Goal: Task Accomplishment & Management: Use online tool/utility

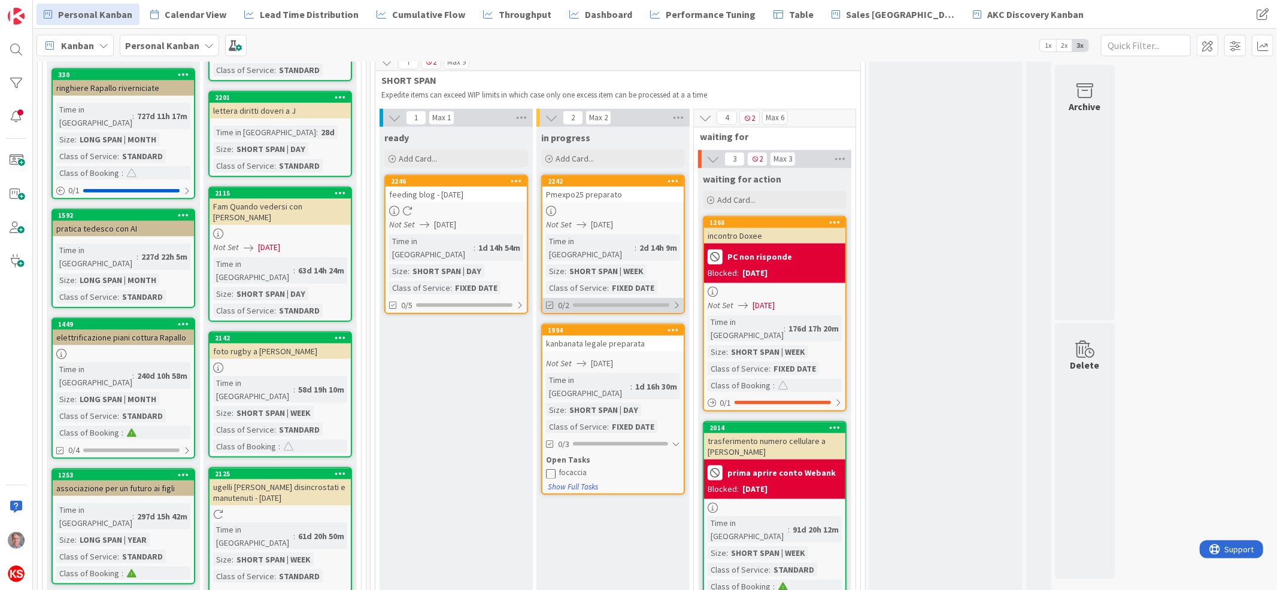
click at [680, 301] on div at bounding box center [676, 306] width 7 height 10
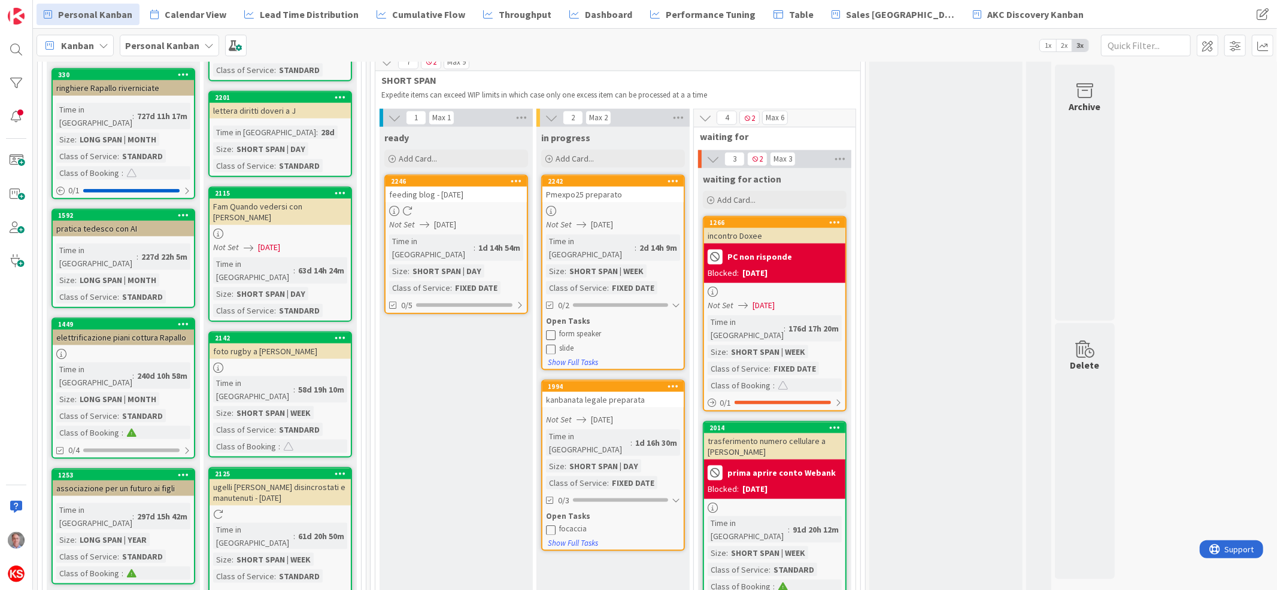
click at [551, 330] on icon at bounding box center [551, 335] width 10 height 10
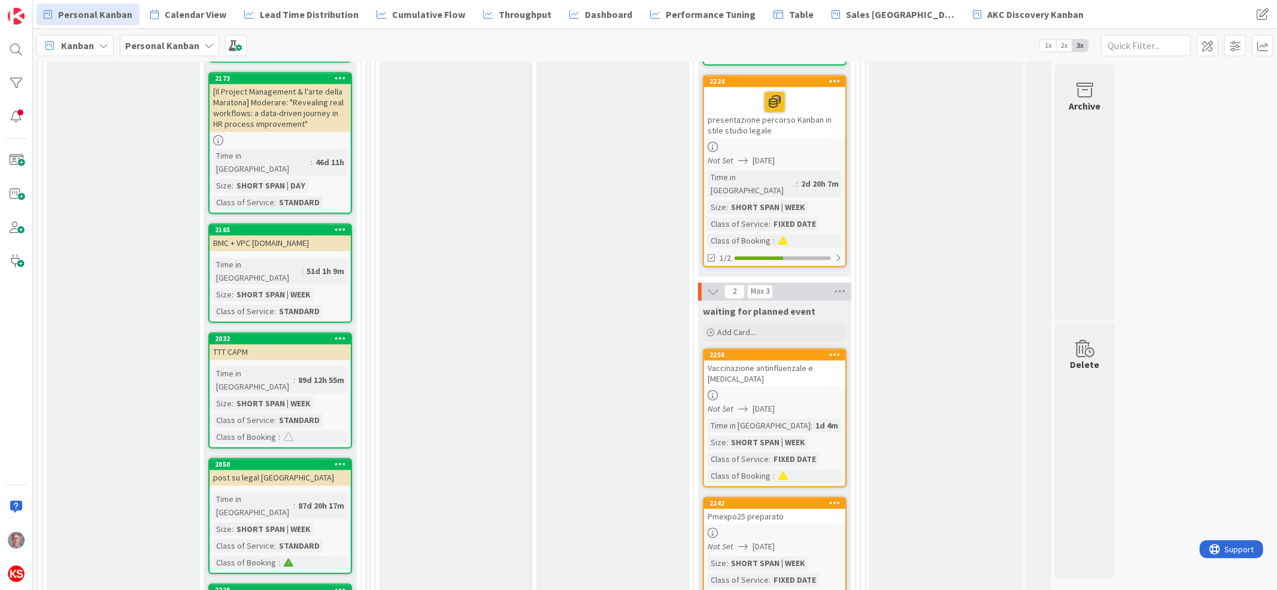
scroll to position [1973, 0]
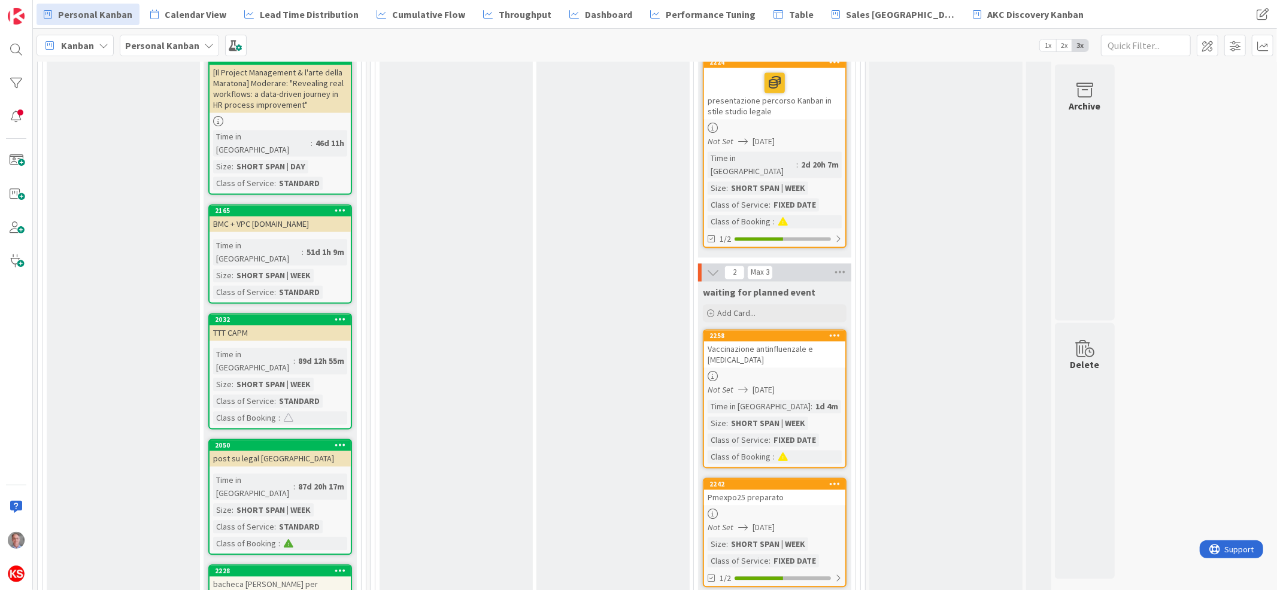
click at [794, 490] on div "Pmexpo25 preparato" at bounding box center [774, 498] width 141 height 16
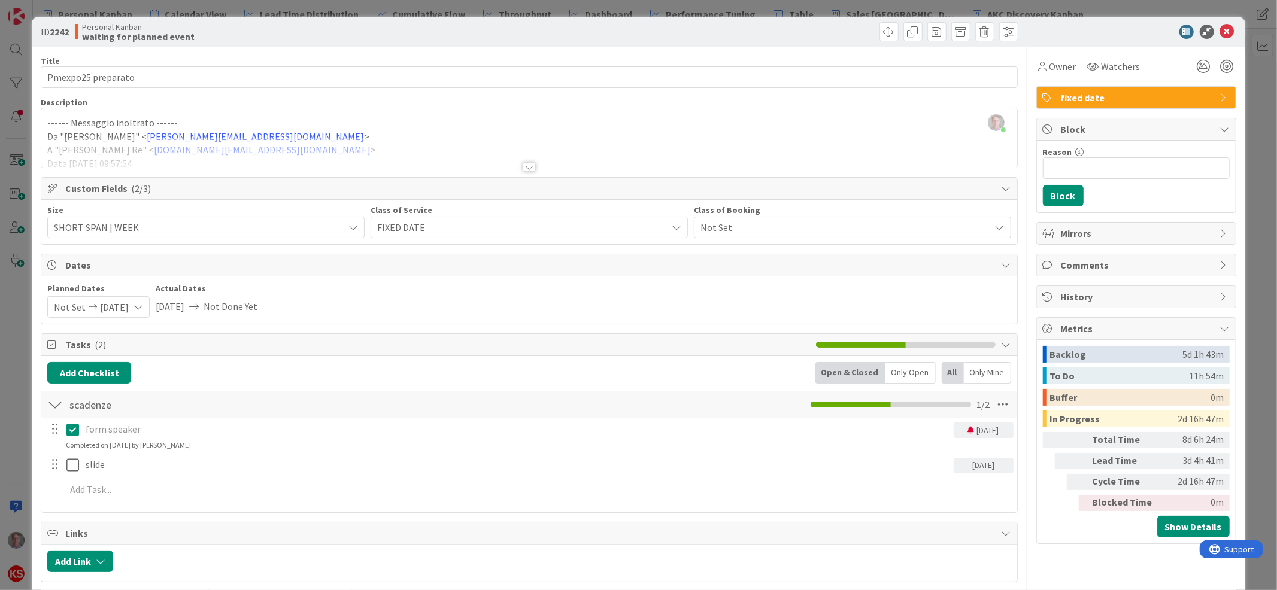
click at [955, 466] on div "[DATE]" at bounding box center [984, 466] width 60 height 16
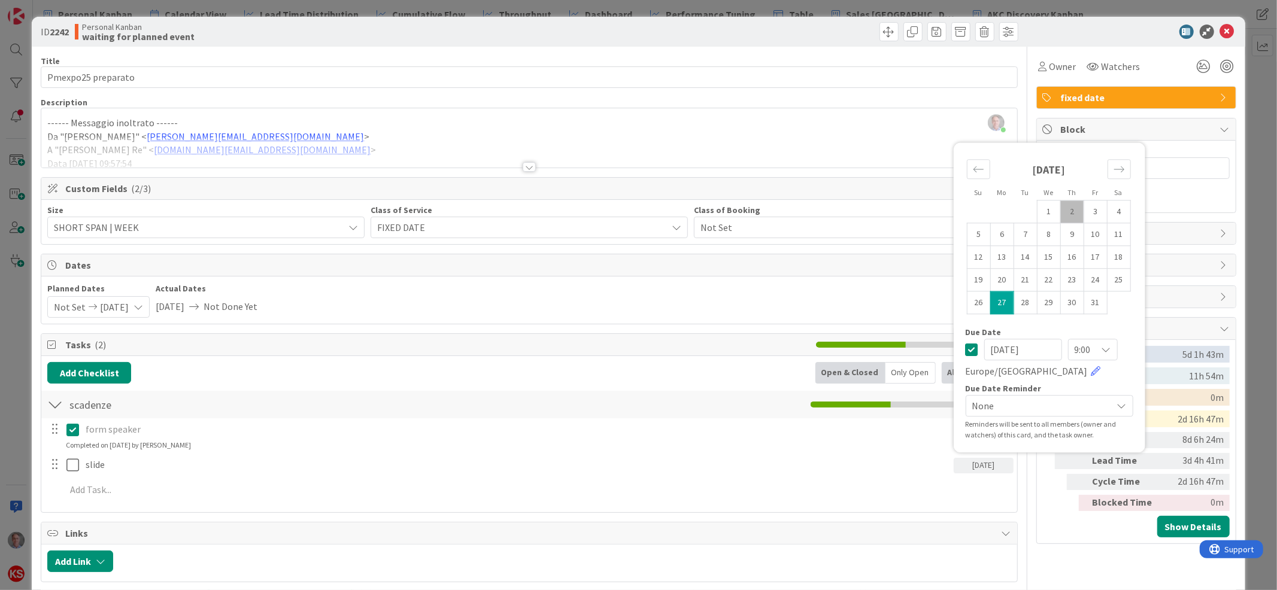
click at [1039, 408] on span "None" at bounding box center [1039, 406] width 134 height 17
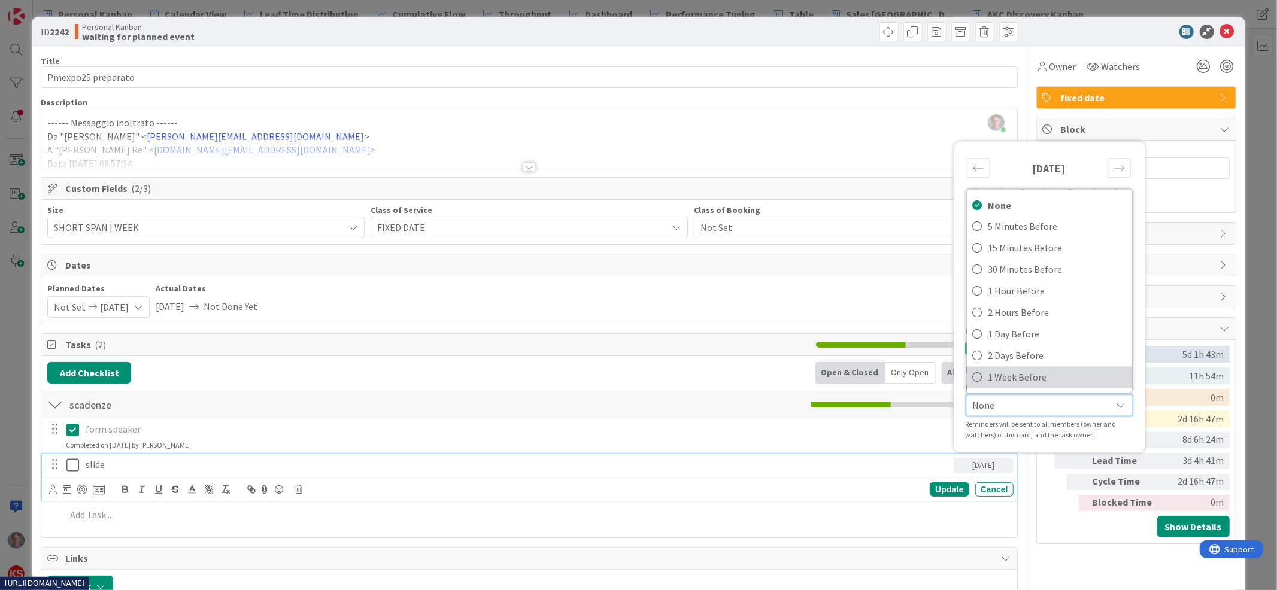
click at [1040, 383] on span "1 Week Before" at bounding box center [1057, 378] width 138 height 18
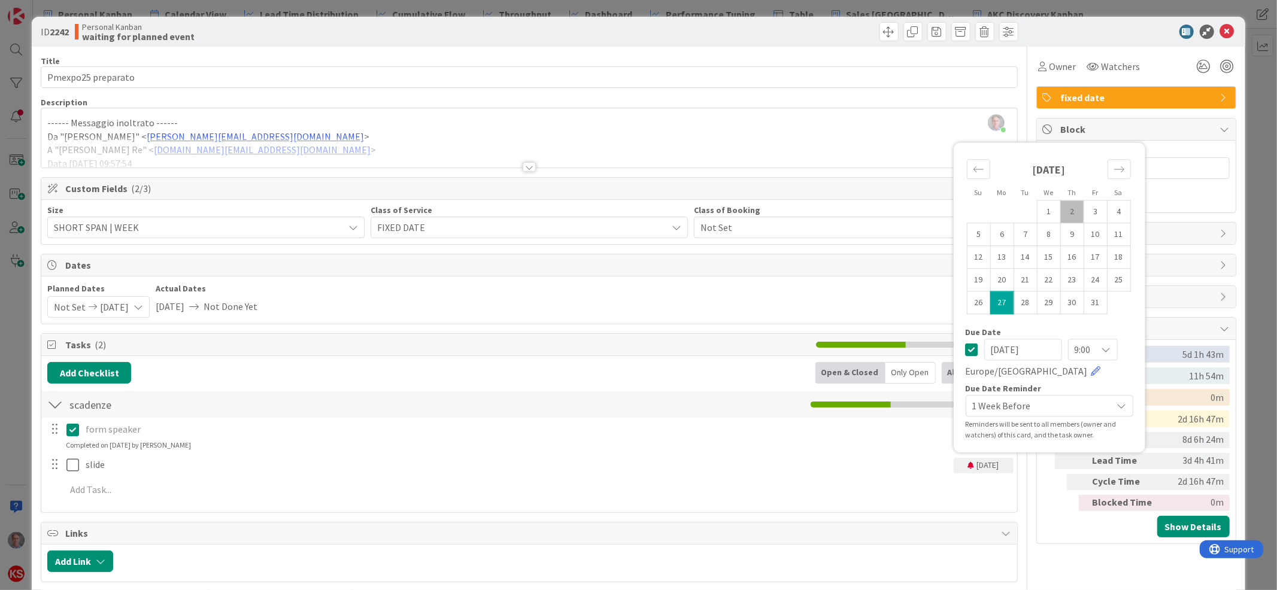
click at [878, 450] on div "form speaker [DATE] Update Cancel Completed on [DATE] by [PERSON_NAME]" at bounding box center [529, 435] width 974 height 32
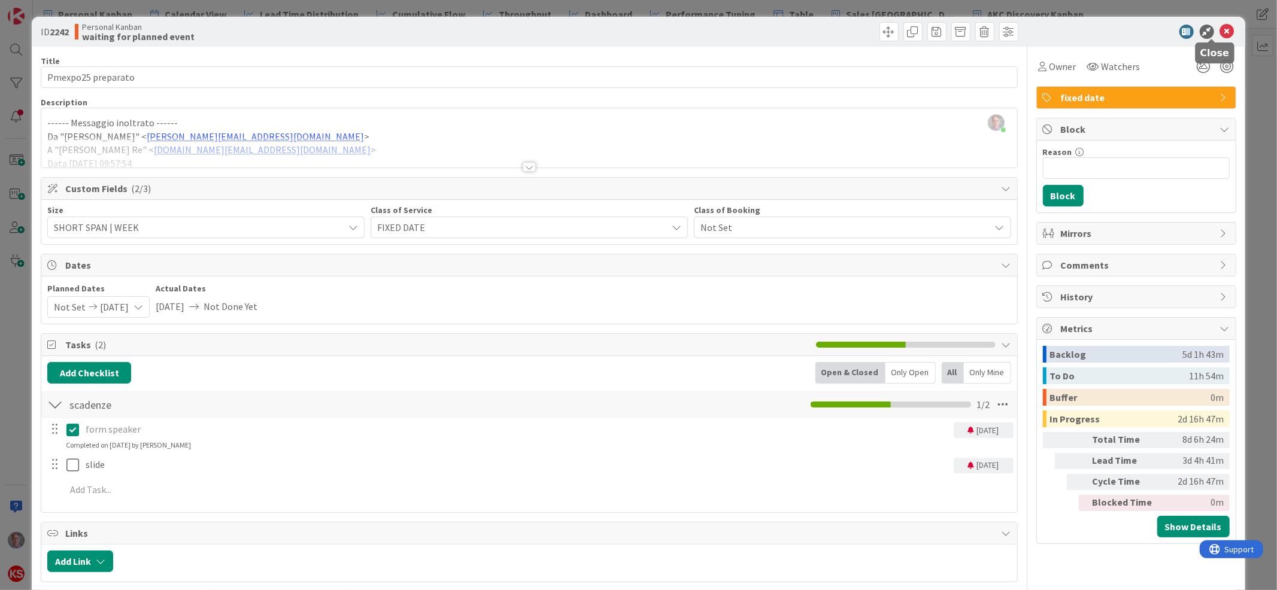
click at [1220, 29] on icon at bounding box center [1227, 32] width 14 height 14
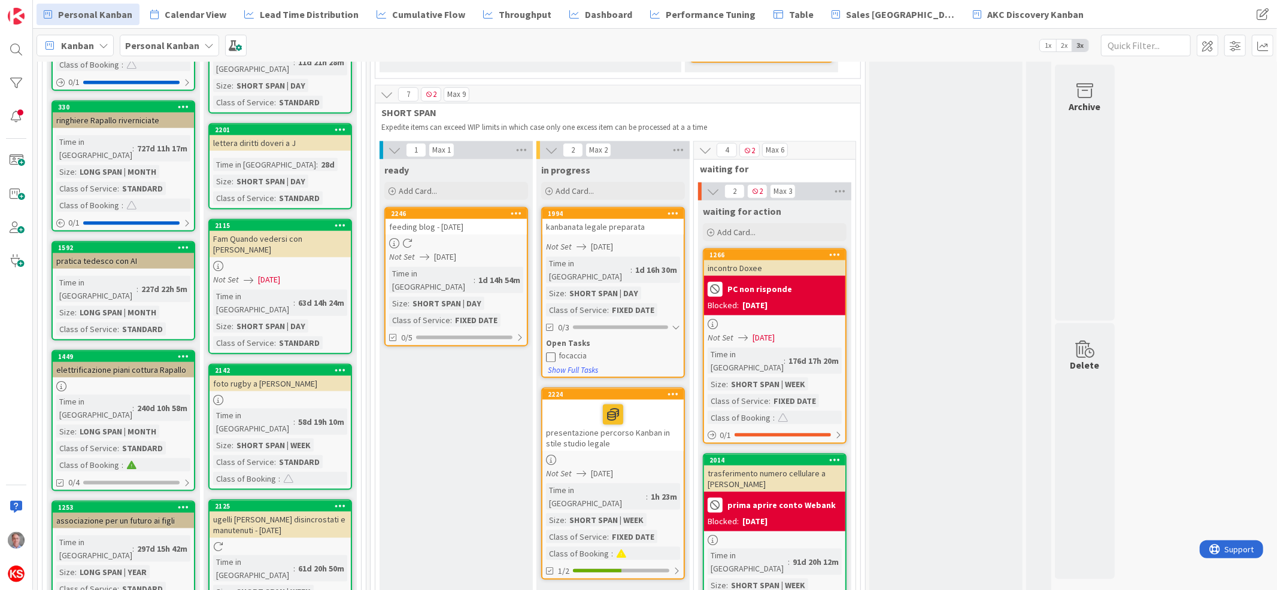
scroll to position [1092, 0]
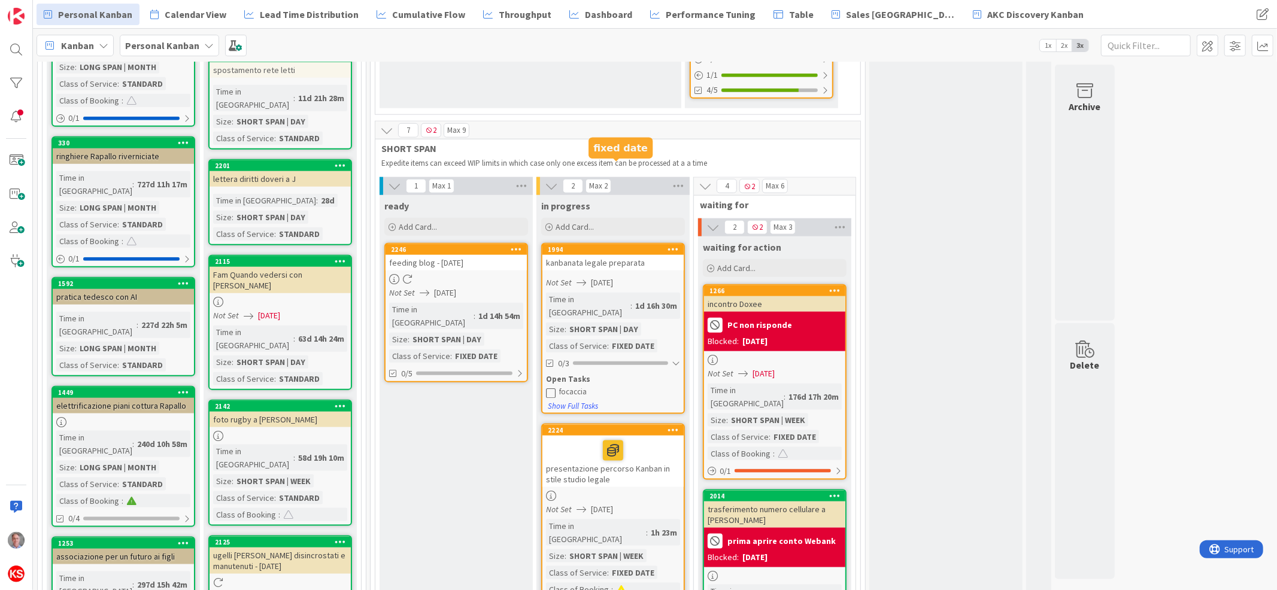
click at [655, 255] on div "kanbanata legale preparata" at bounding box center [612, 263] width 141 height 16
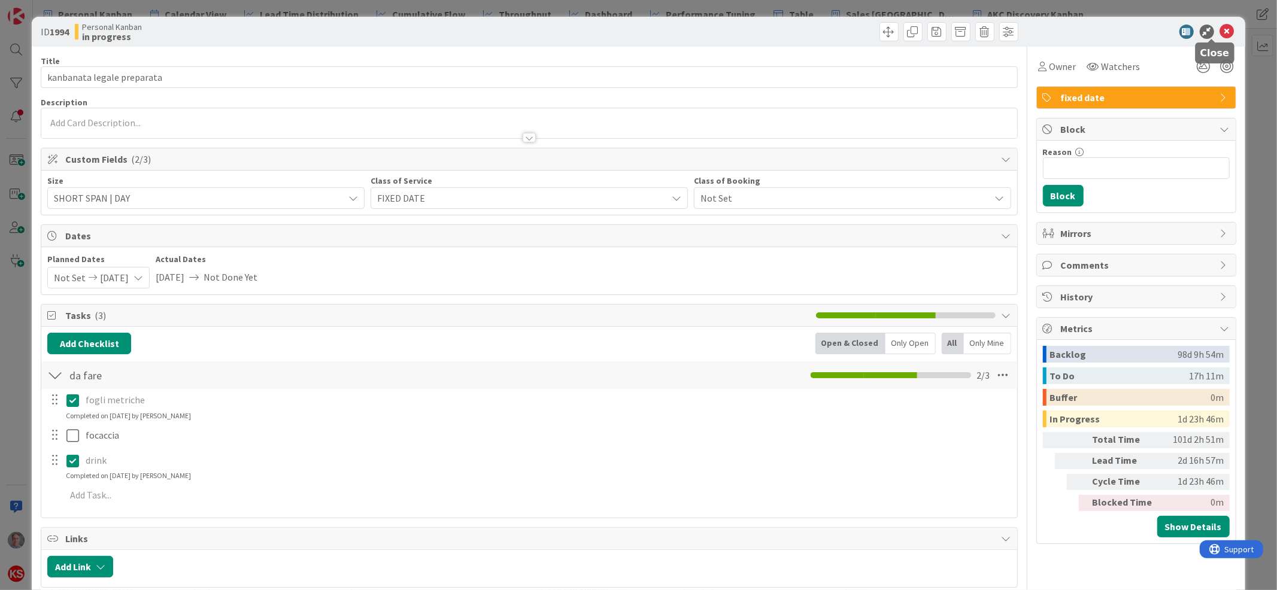
click at [1220, 26] on icon at bounding box center [1227, 32] width 14 height 14
